Goal: Information Seeking & Learning: Compare options

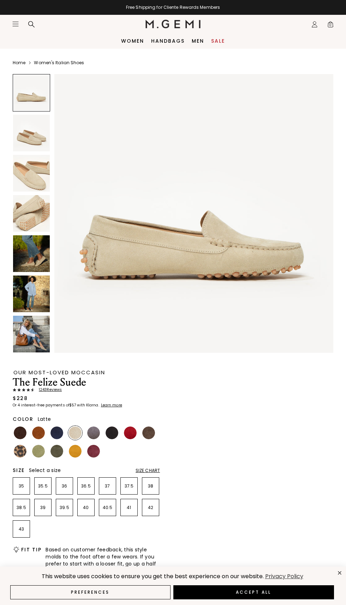
click at [25, 437] on div at bounding box center [20, 433] width 14 height 14
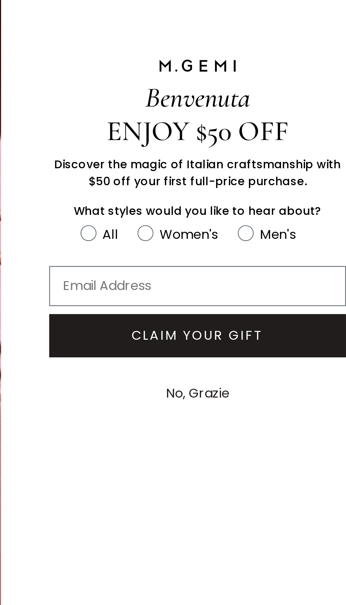
click at [273, 374] on button "No, Grazie" at bounding box center [259, 372] width 35 height 18
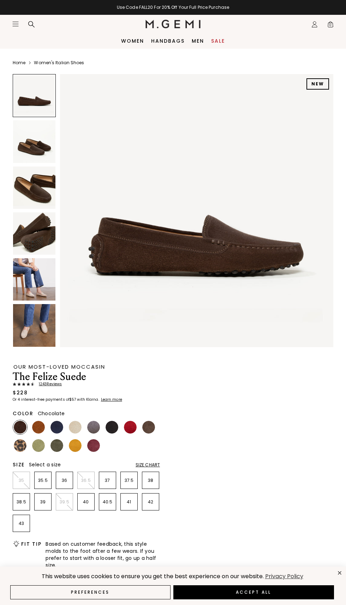
click at [40, 432] on img at bounding box center [38, 427] width 13 height 13
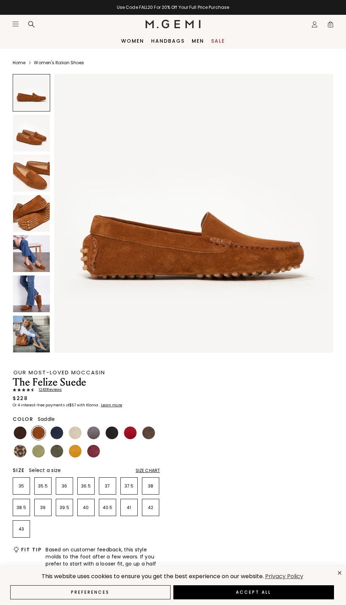
click at [129, 429] on img at bounding box center [130, 433] width 13 height 13
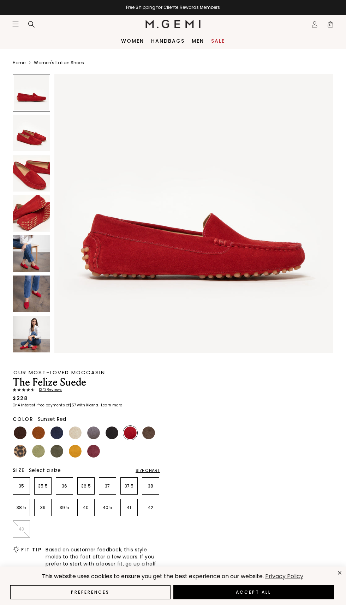
click at [28, 289] on img at bounding box center [31, 294] width 37 height 37
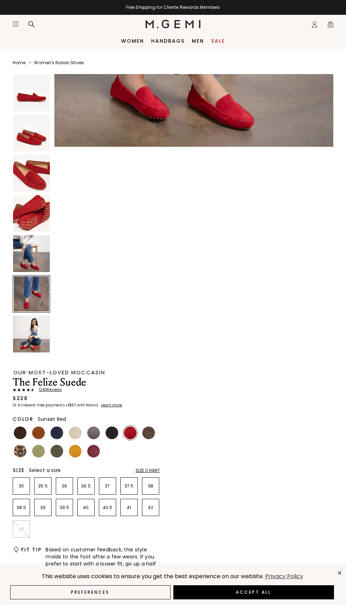
scroll to position [1429, 0]
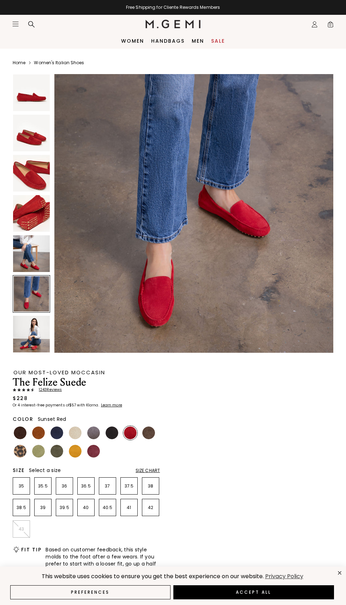
click at [59, 436] on img at bounding box center [56, 433] width 13 height 13
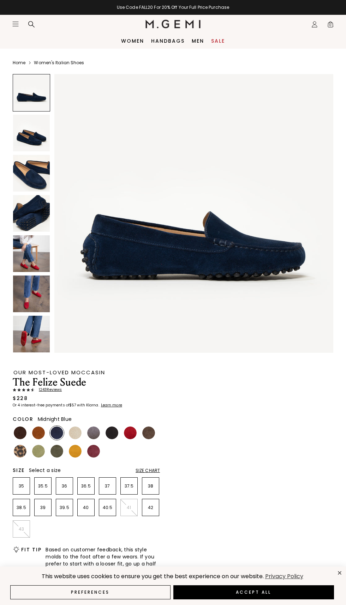
click at [41, 437] on img at bounding box center [38, 433] width 13 height 13
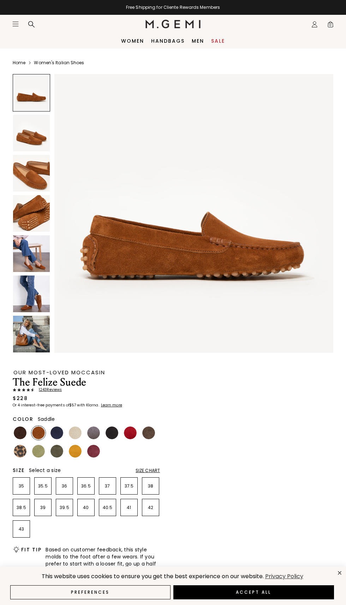
click at [75, 454] on img at bounding box center [75, 451] width 13 height 13
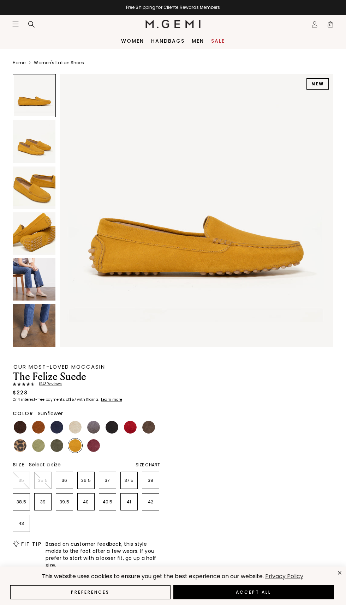
click at [42, 278] on img at bounding box center [34, 279] width 42 height 42
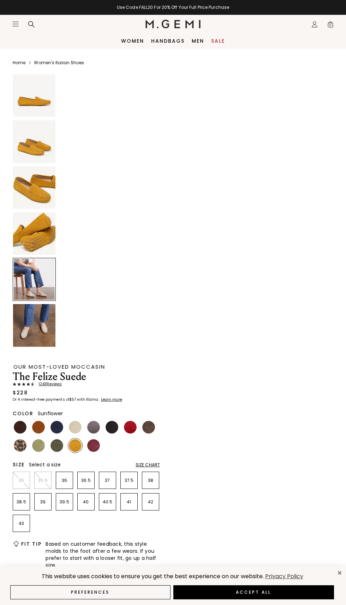
scroll to position [1121, 0]
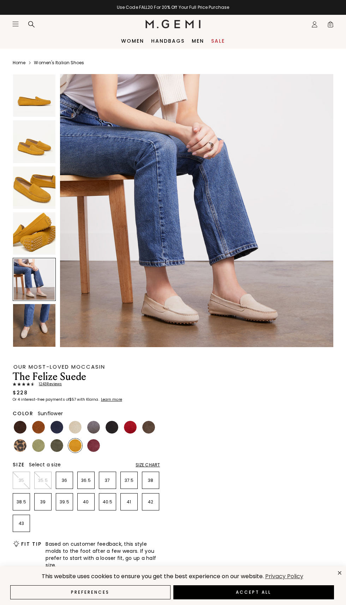
click at [38, 237] on img at bounding box center [34, 233] width 42 height 42
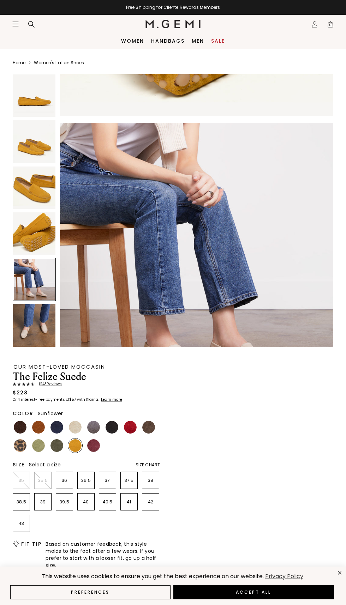
scroll to position [1066, 0]
